Goal: Navigation & Orientation: Find specific page/section

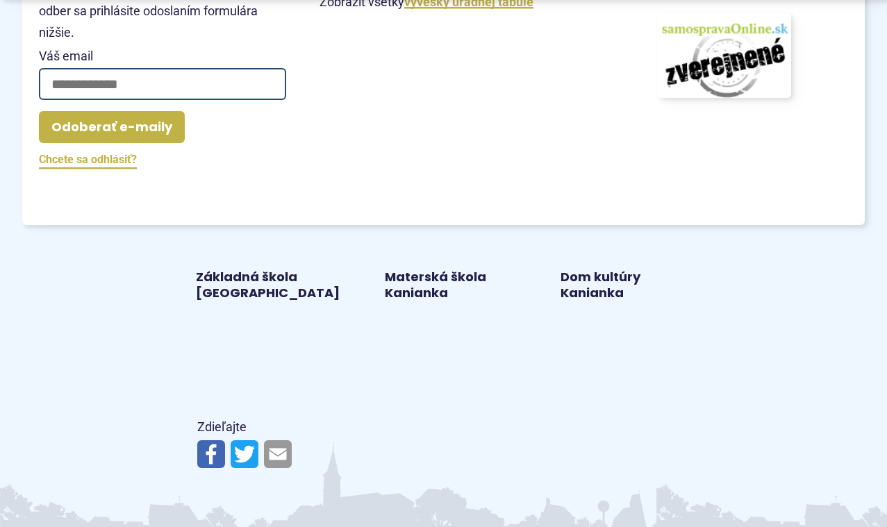
scroll to position [1902, 0]
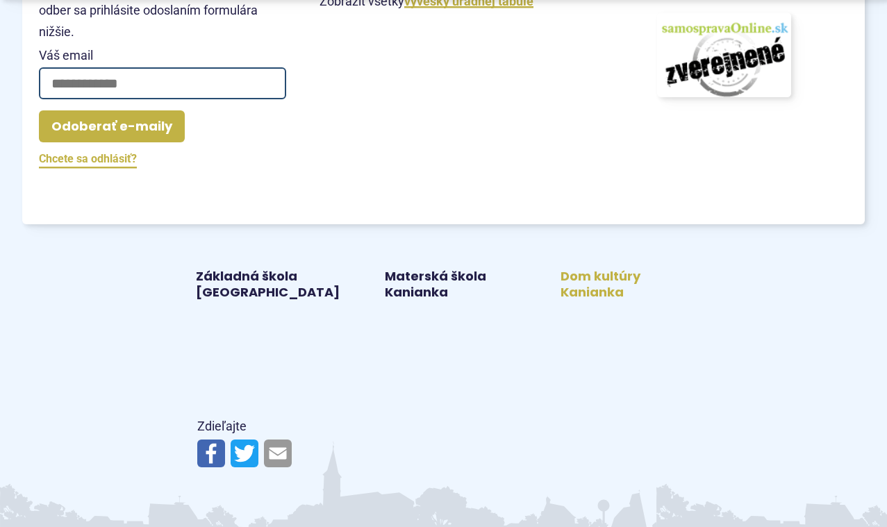
click at [569, 271] on link "Dom kultúry Kanianka" at bounding box center [619, 285] width 142 height 32
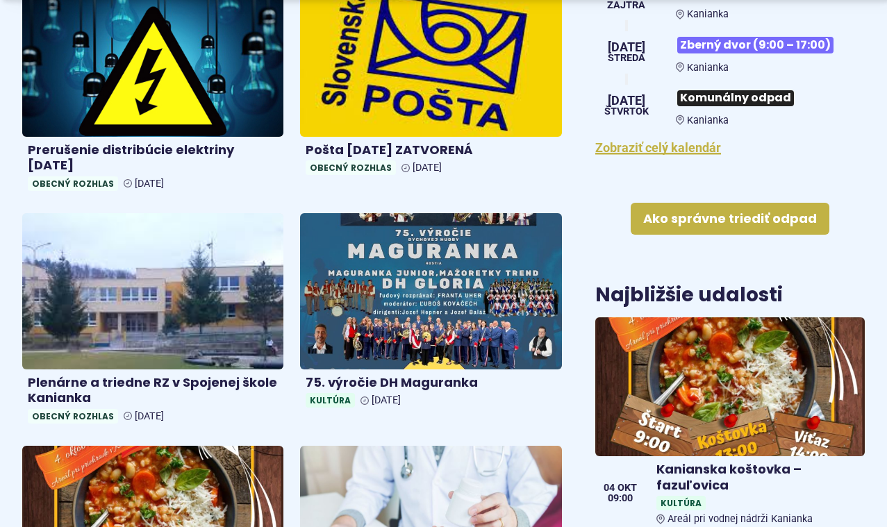
scroll to position [619, 0]
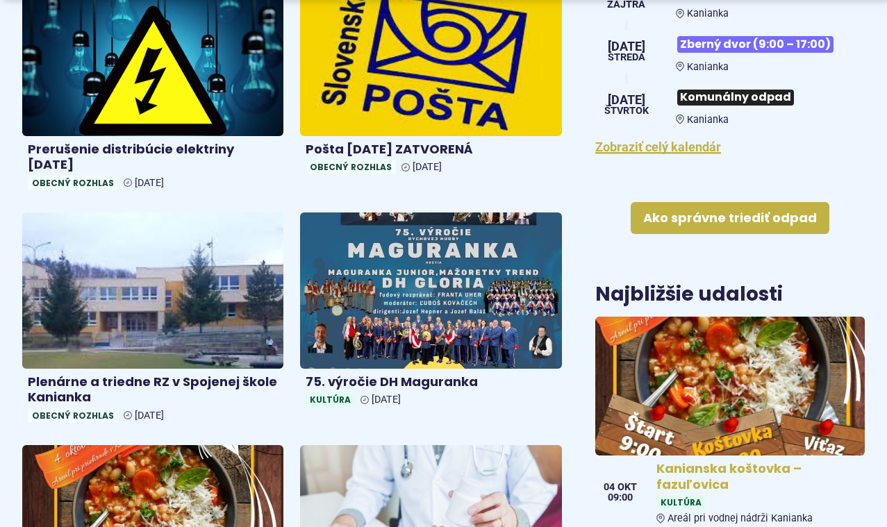
click at [642, 356] on img at bounding box center [730, 386] width 310 height 160
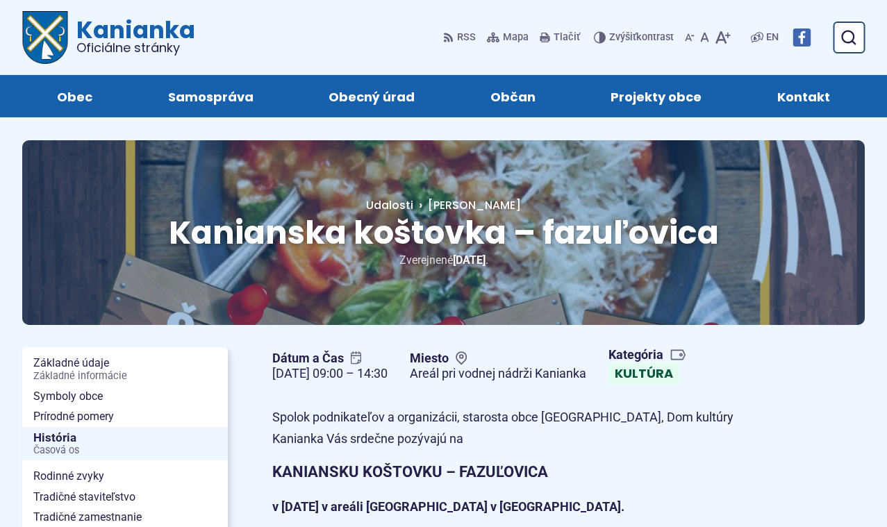
click at [116, 28] on span "Kanianka Oficiálne stránky" at bounding box center [131, 36] width 127 height 36
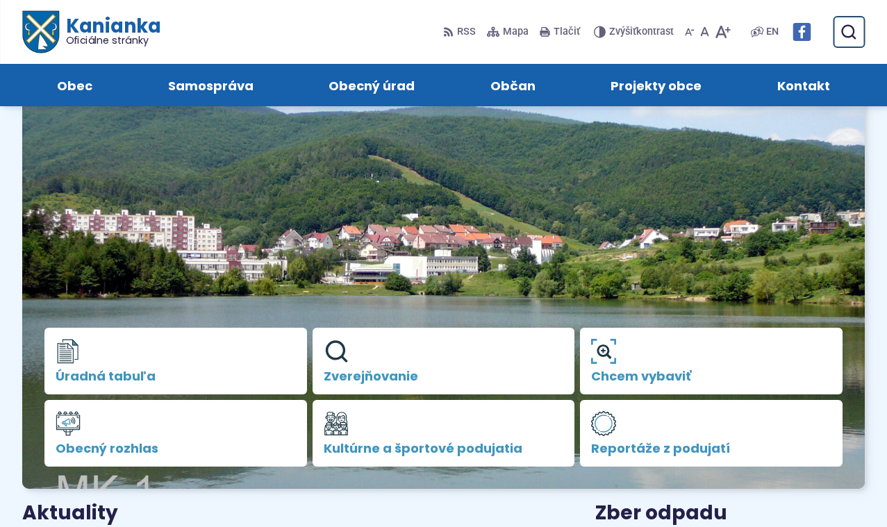
scroll to position [41, 0]
